Goal: Task Accomplishment & Management: Complete application form

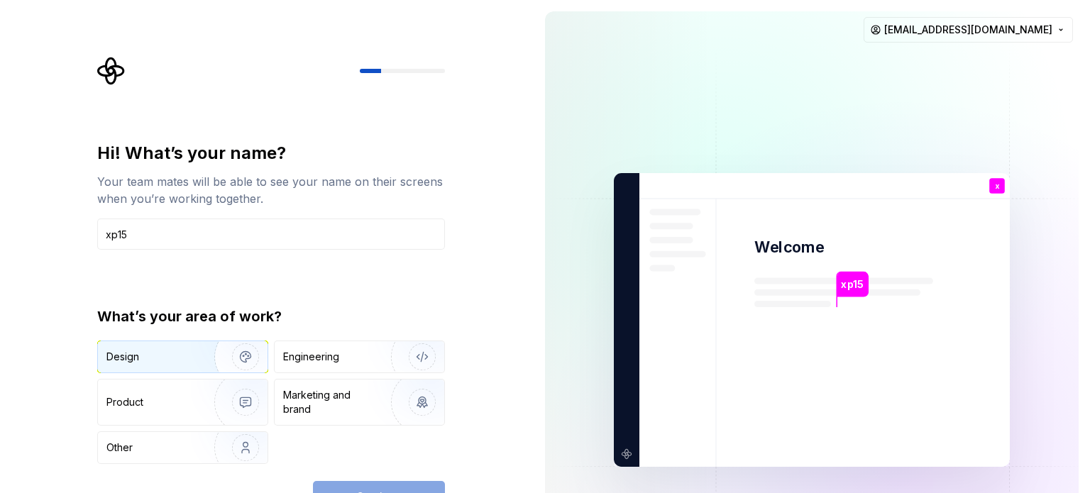
type input "xp15"
click at [197, 360] on img "button" at bounding box center [236, 356] width 91 height 95
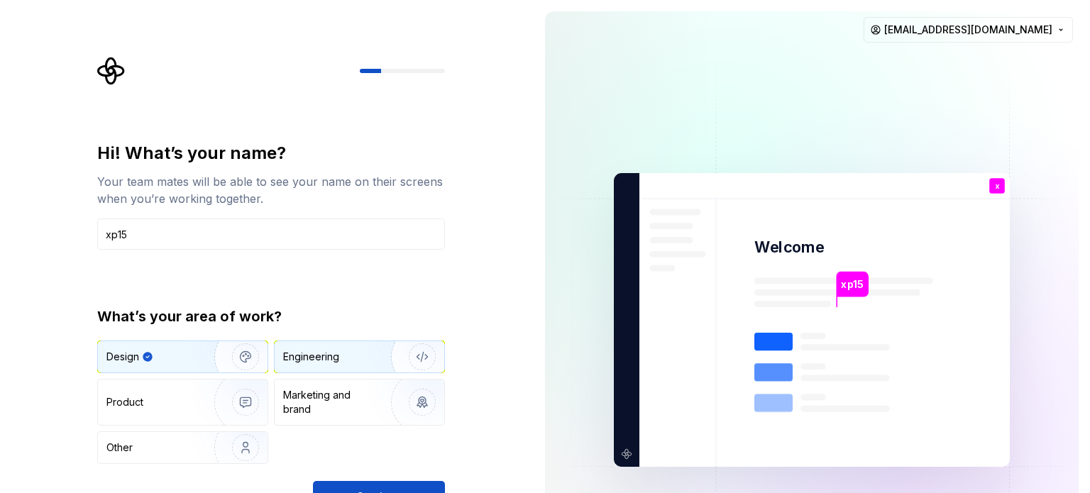
click at [309, 353] on div "Engineering" at bounding box center [311, 357] width 56 height 14
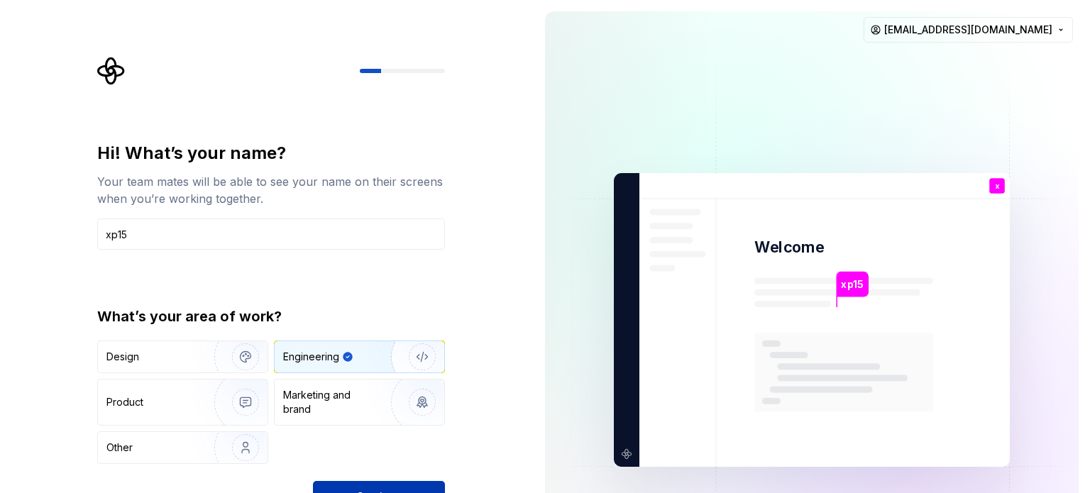
click at [352, 481] on button "Continue" at bounding box center [379, 496] width 132 height 31
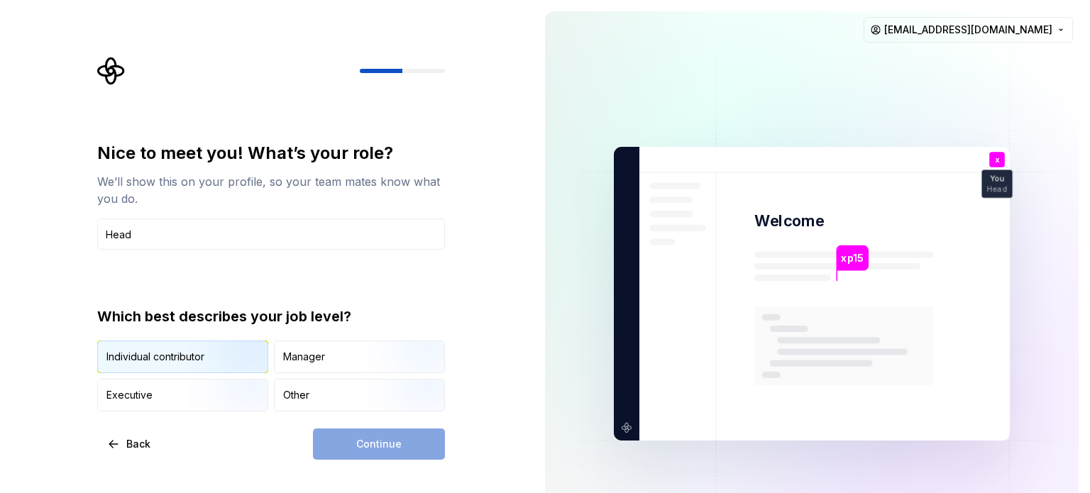
type input "Head"
click at [207, 357] on img "button" at bounding box center [233, 374] width 91 height 95
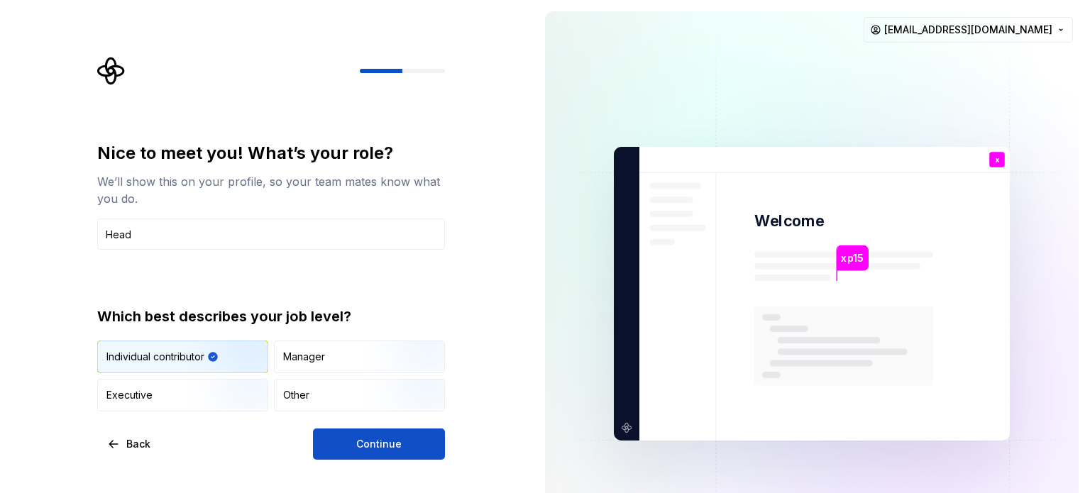
click at [207, 357] on img "button" at bounding box center [233, 374] width 91 height 95
click at [364, 439] on span "Continue" at bounding box center [378, 444] width 45 height 14
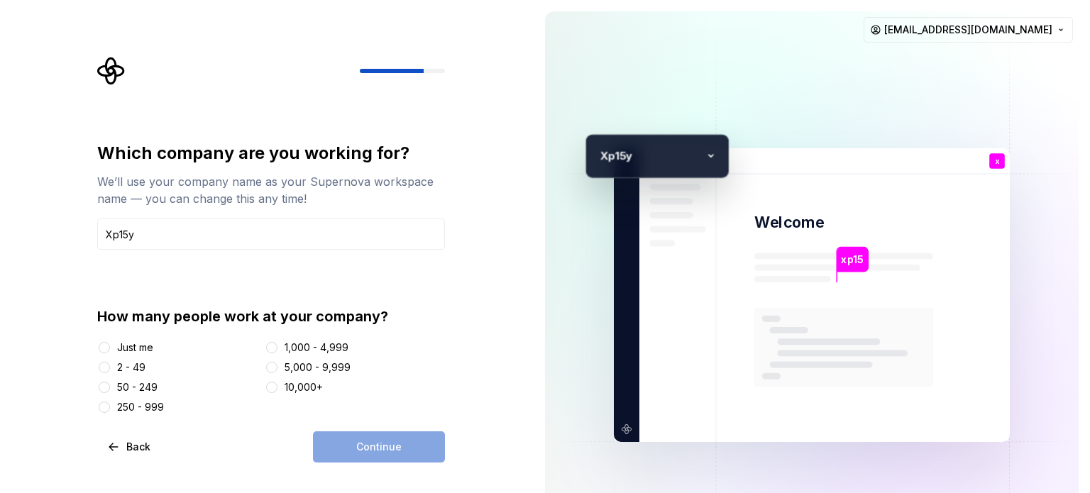
click at [140, 348] on div "Just me" at bounding box center [135, 348] width 36 height 14
click at [110, 348] on button "Just me" at bounding box center [104, 347] width 11 height 11
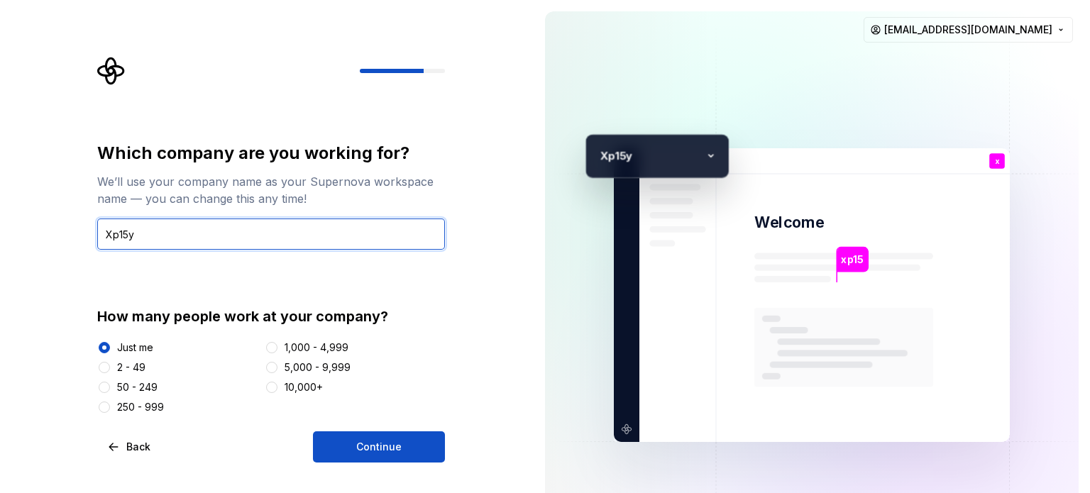
click at [193, 227] on input "Xp15y" at bounding box center [271, 234] width 348 height 31
type input "Xp15"
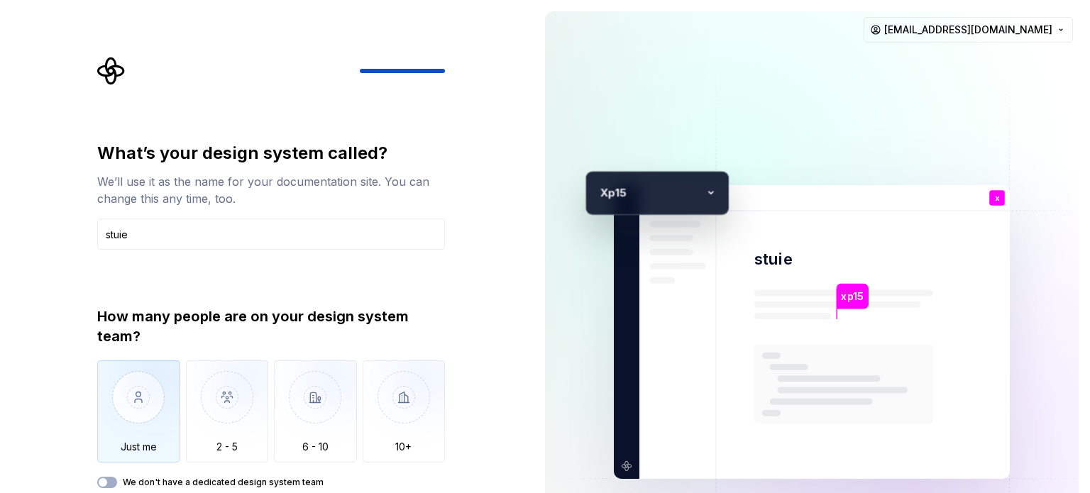
type input "stuie"
click at [140, 378] on img "button" at bounding box center [138, 407] width 83 height 95
type button "Only one person"
click at [533, 121] on div "What’s your design system called? We’ll use it as the name for your documentati…" at bounding box center [266, 332] width 533 height 664
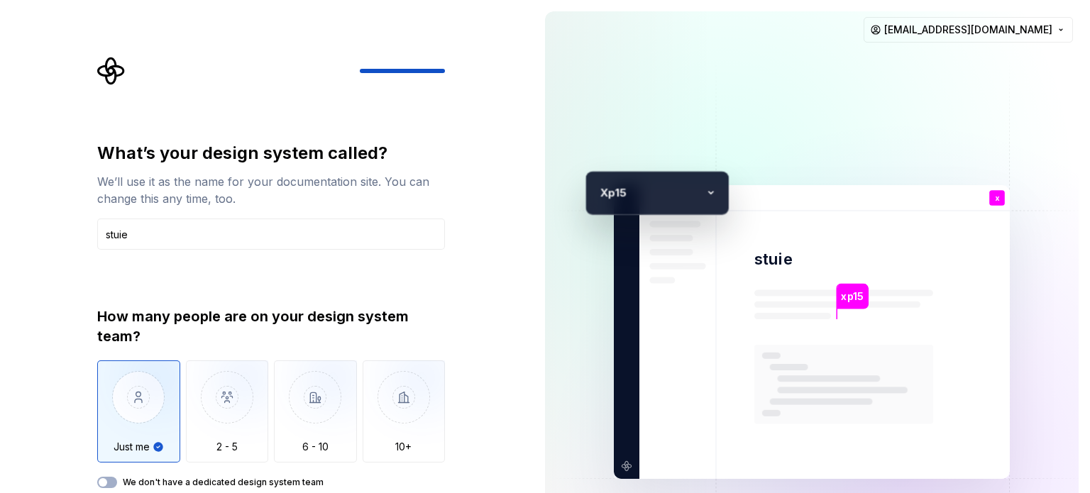
click at [533, 121] on div "What’s your design system called? We’ll use it as the name for your documentati…" at bounding box center [266, 332] width 533 height 664
click at [108, 482] on icon "button" at bounding box center [102, 482] width 11 height 9
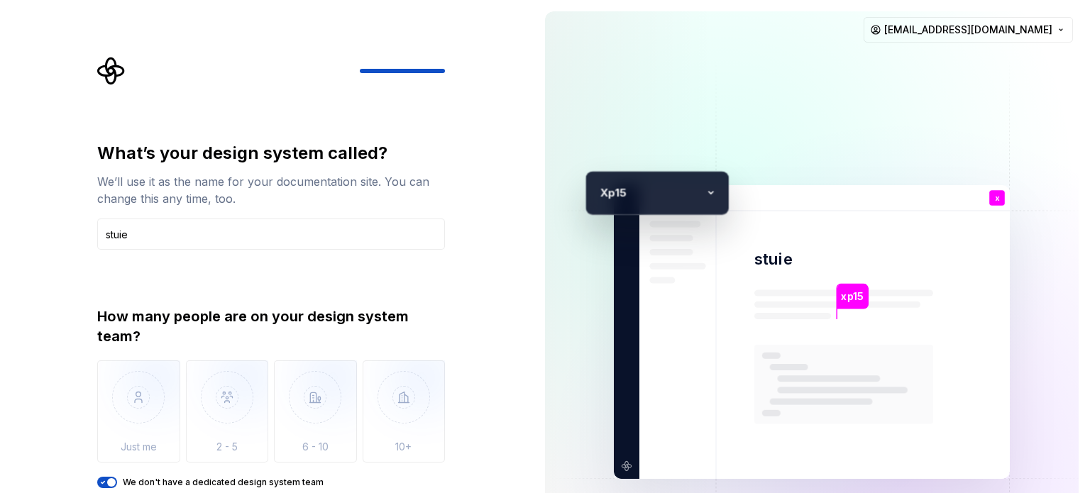
click at [107, 482] on span "button" at bounding box center [111, 482] width 9 height 9
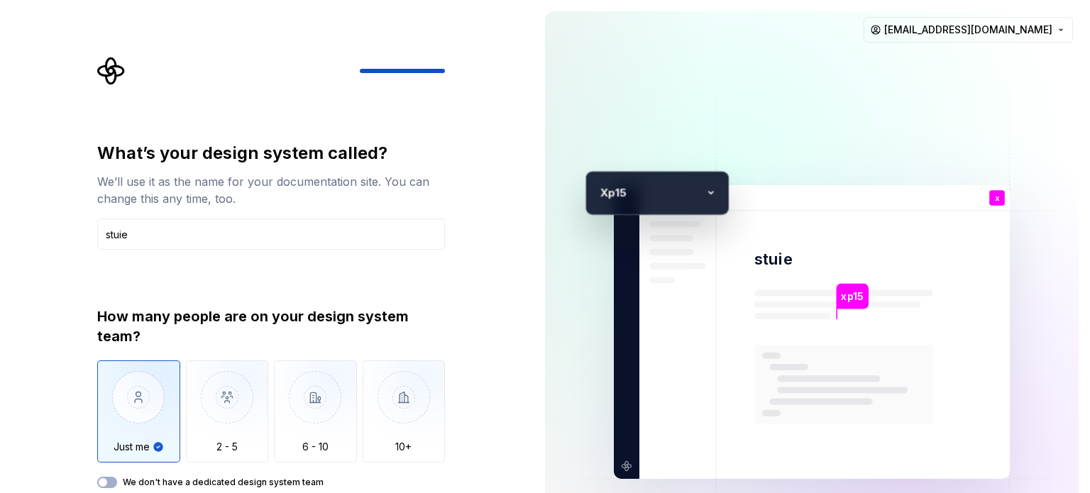
click at [543, 474] on div "xp15 stuie x You Head T B +3 X p15 [PERSON_NAME] [PERSON_NAME] [PERSON_NAME][EM…" at bounding box center [811, 332] width 556 height 664
click at [543, 485] on img at bounding box center [811, 332] width 575 height 670
click at [543, 176] on div "X p15" at bounding box center [656, 193] width 143 height 44
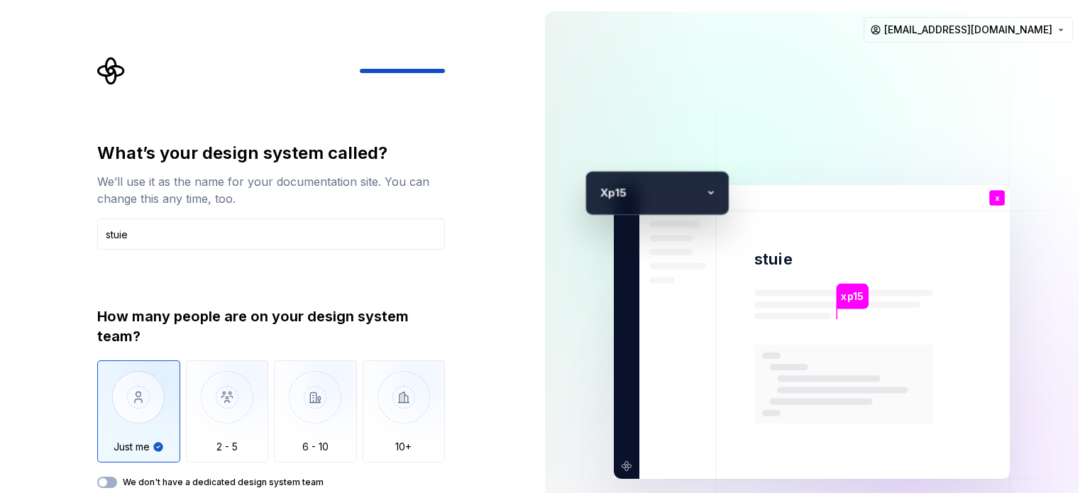
click at [543, 177] on div "X p15" at bounding box center [656, 193] width 143 height 44
click at [380, 52] on div "What’s your design system called? We’ll use it as the name for your documentati…" at bounding box center [266, 332] width 533 height 664
click at [380, 73] on div at bounding box center [271, 71] width 348 height 28
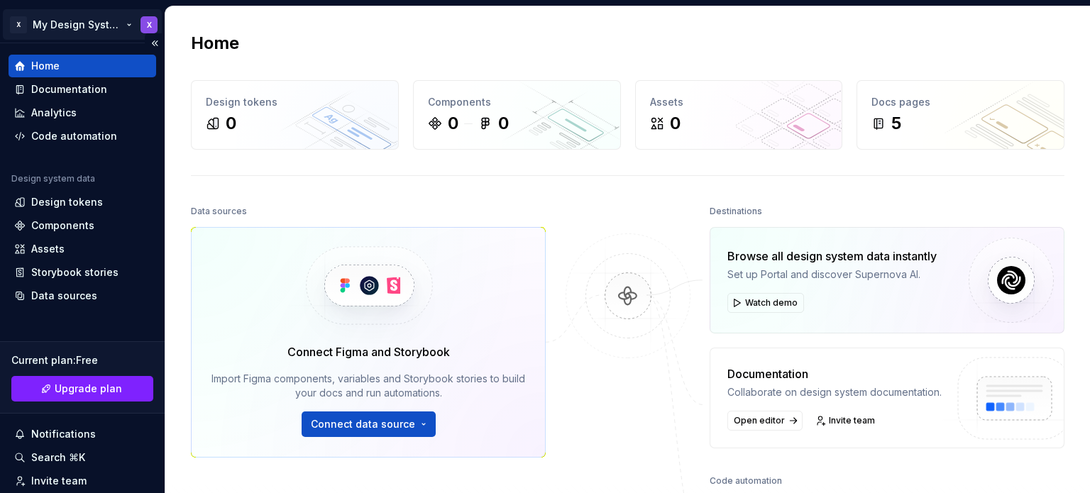
click at [17, 27] on html "X My Design System X Home Documentation Analytics Code automation Design system…" at bounding box center [545, 246] width 1090 height 493
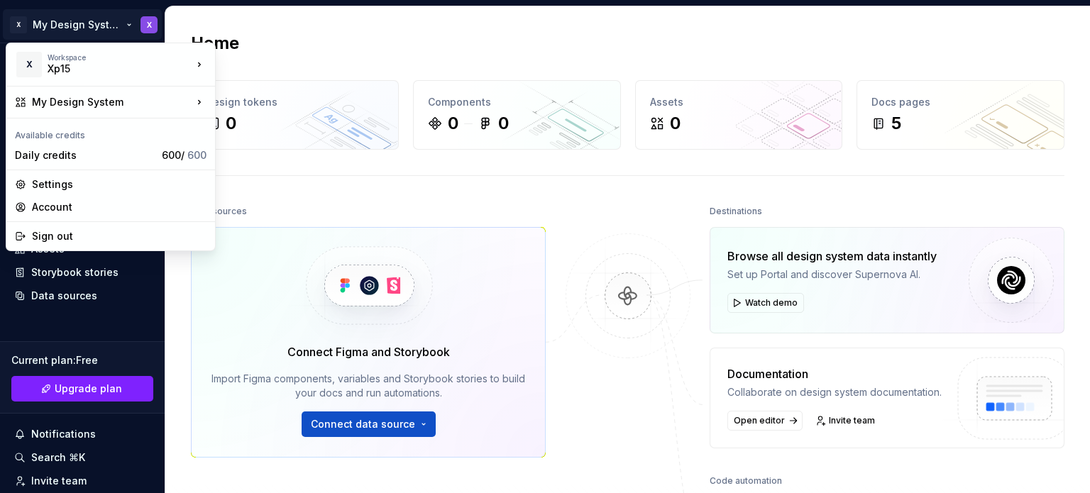
click at [266, 214] on html "X My Design System X Home Documentation Analytics Code automation Design system…" at bounding box center [545, 246] width 1090 height 493
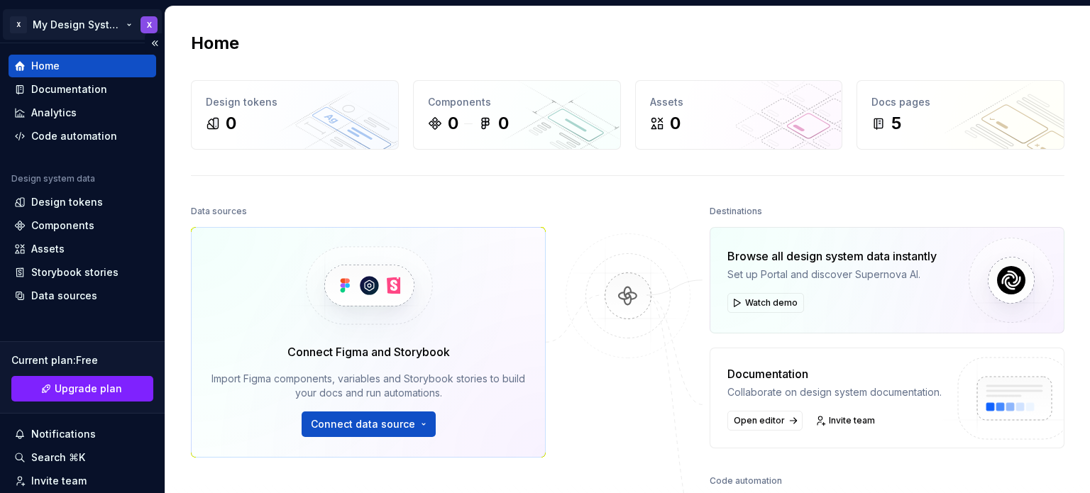
click at [40, 35] on html "X My Design System X Home Documentation Analytics Code automation Design system…" at bounding box center [545, 246] width 1090 height 493
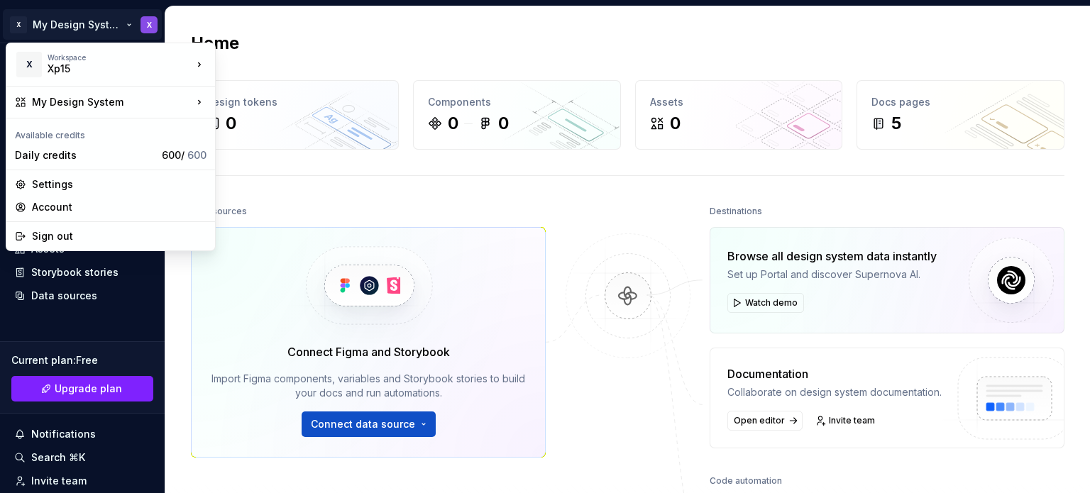
click at [145, 20] on html "X My Design System X Home Documentation Analytics Code automation Design system…" at bounding box center [545, 246] width 1090 height 493
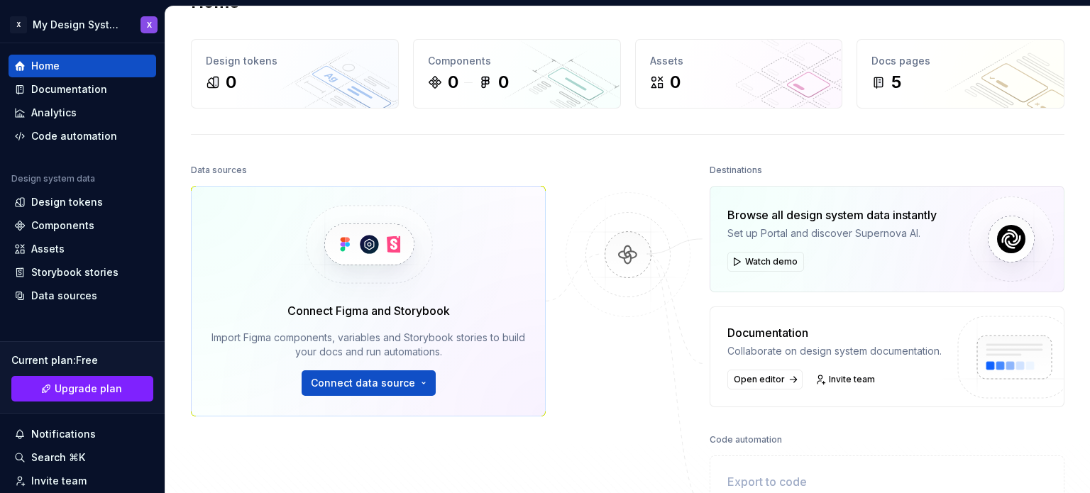
scroll to position [36, 0]
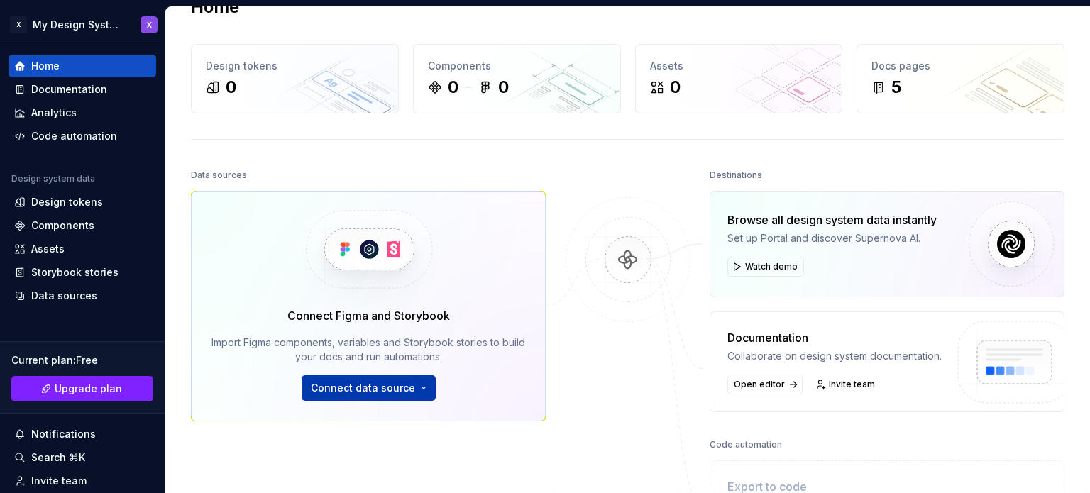
click at [346, 381] on span "Connect data source" at bounding box center [363, 388] width 104 height 14
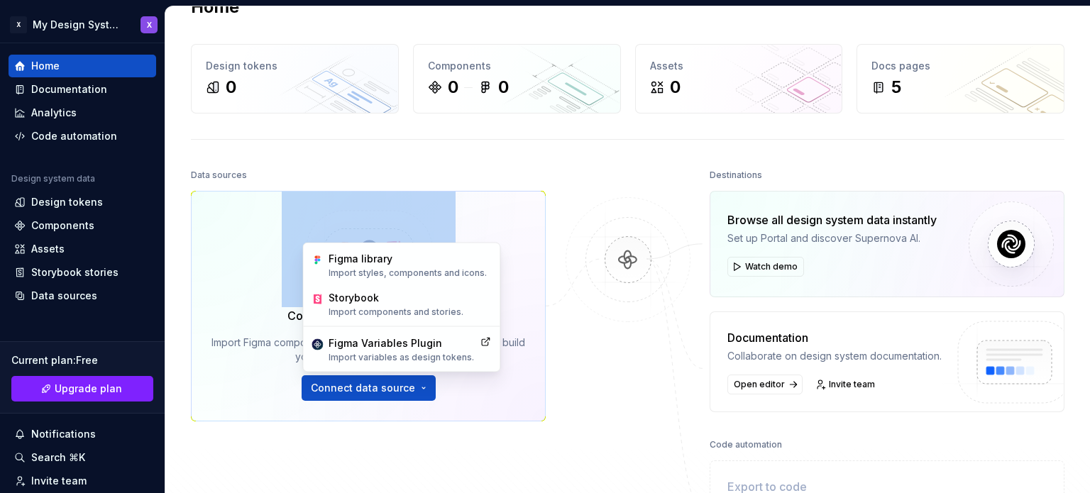
drag, startPoint x: 359, startPoint y: 173, endPoint x: 359, endPoint y: 207, distance: 34.1
click at [359, 207] on div "Data sources Connect Figma and Storybook Import Figma components, variables and…" at bounding box center [368, 313] width 355 height 296
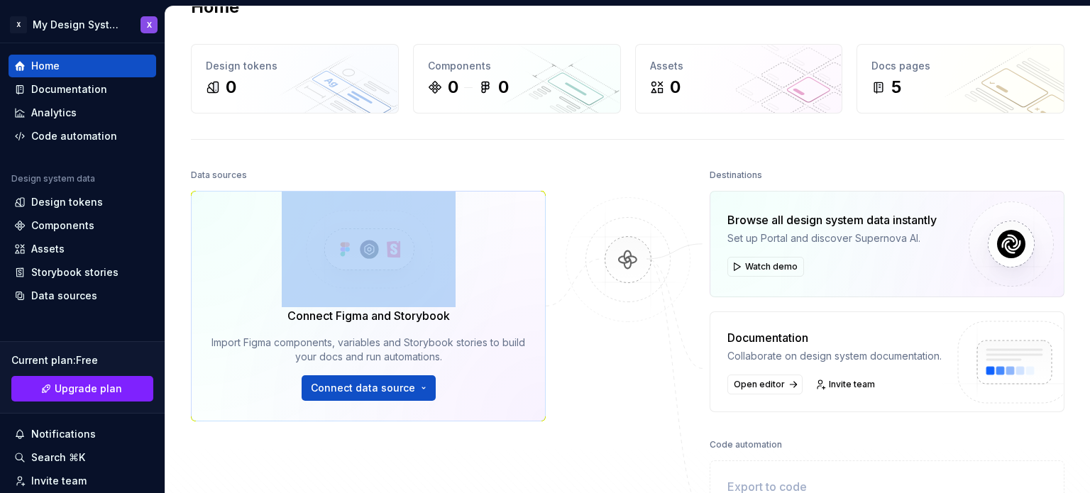
click at [359, 207] on img at bounding box center [369, 250] width 174 height 116
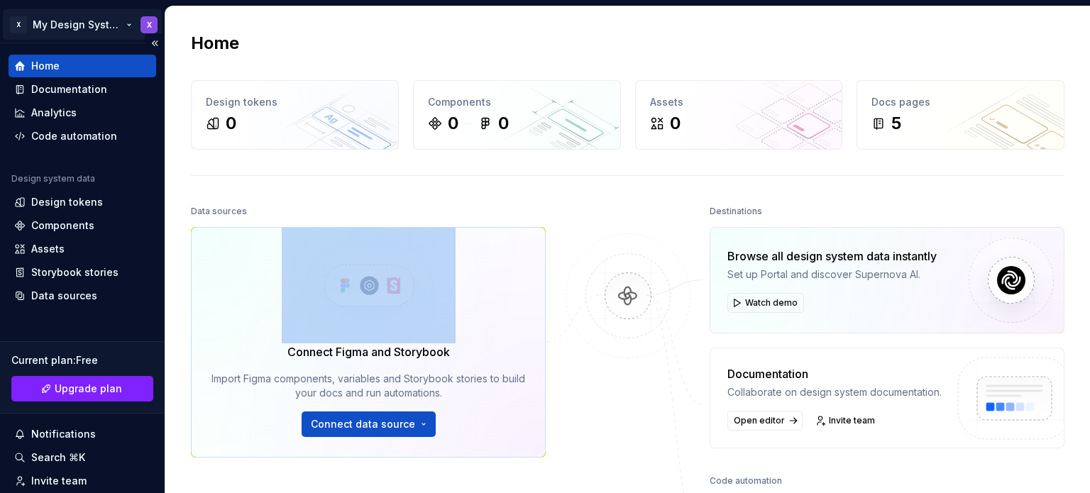
click at [16, 19] on html "X My Design System X Home Documentation Analytics Code automation Design system…" at bounding box center [545, 246] width 1090 height 493
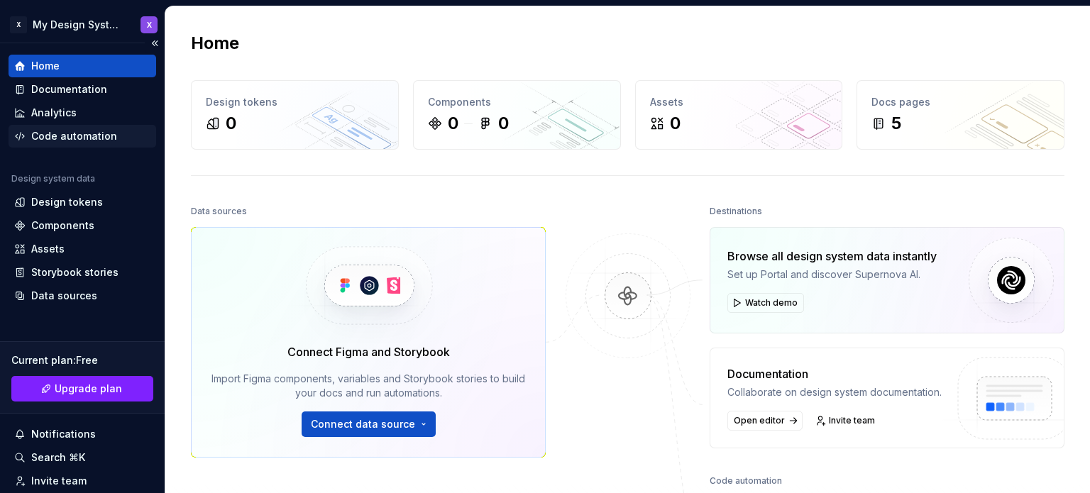
click at [74, 133] on div "Code automation" at bounding box center [74, 136] width 86 height 14
